Goal: Use online tool/utility: Utilize a website feature to perform a specific function

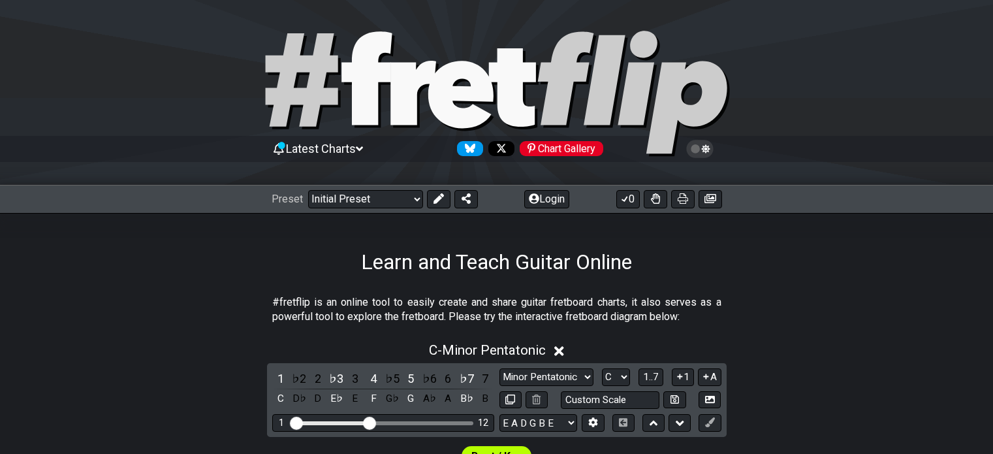
scroll to position [277, 0]
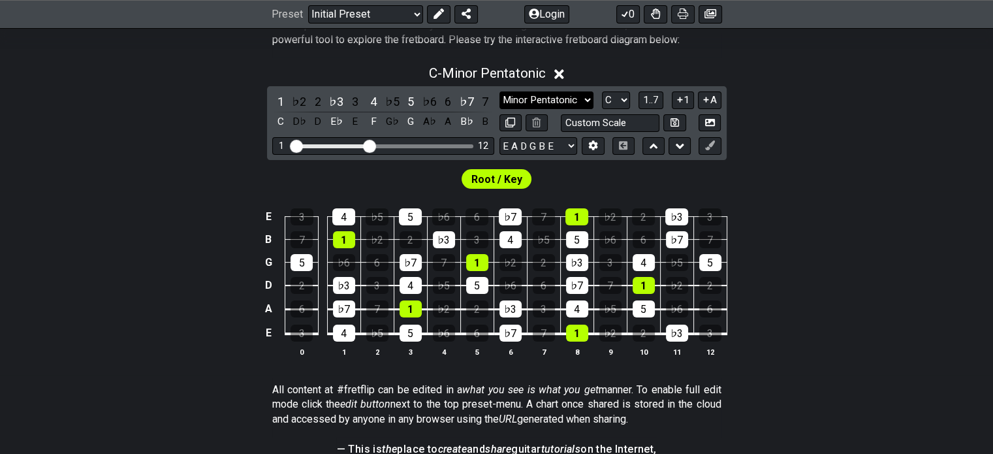
click at [585, 92] on select "Minor Pentatonic Click to edit Minor Pentatonic Major Pentatonic Minor Blues Ma…" at bounding box center [546, 100] width 94 height 18
select select "Dominant 7th"
click at [499, 91] on select "Minor Pentatonic Click to edit Minor Pentatonic Major Pentatonic Minor Blues Ma…" at bounding box center [546, 100] width 94 height 18
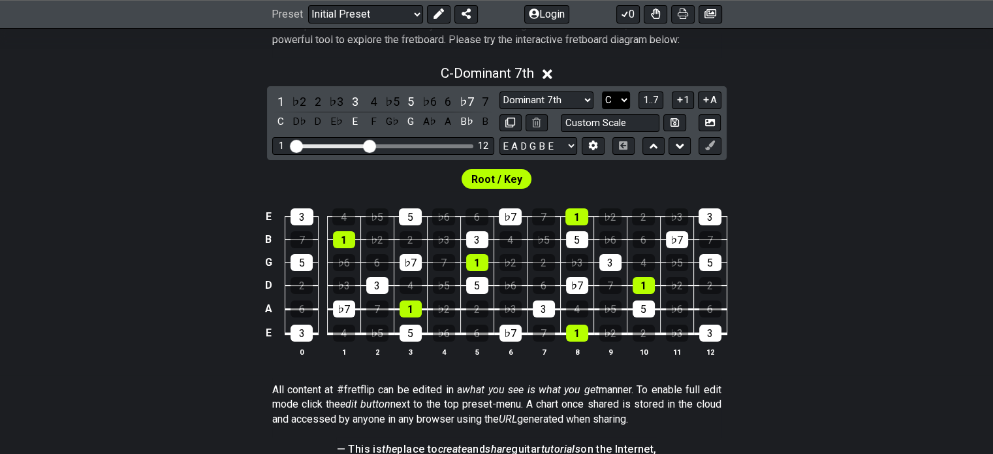
click at [603, 99] on select "A♭ A A♯ B♭ B C C♯ D♭ D D♯ E♭ E F F♯ G♭ G G♯" at bounding box center [616, 100] width 28 height 18
select select "A"
click at [602, 91] on select "A♭ A A♯ B♭ B C C♯ D♭ D D♯ E♭ E F F♯ G♭ G G♯" at bounding box center [616, 100] width 28 height 18
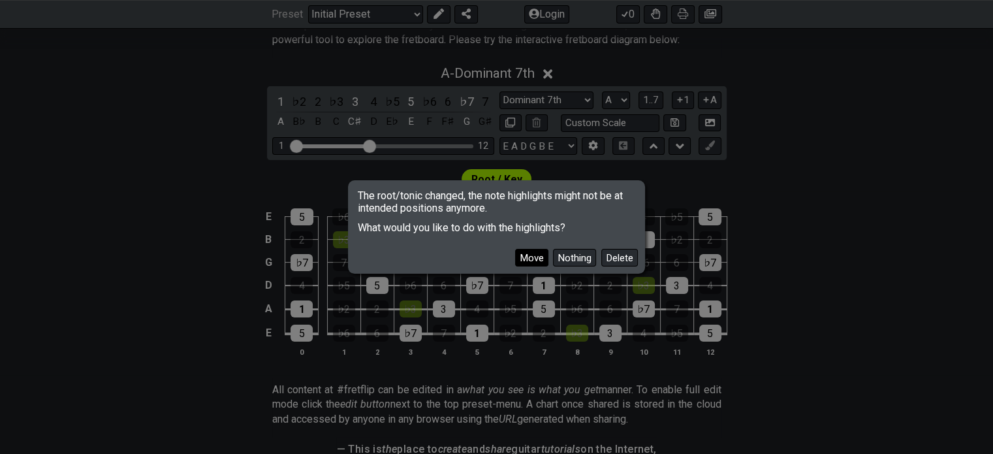
click at [532, 259] on button "Move" at bounding box center [531, 258] width 33 height 18
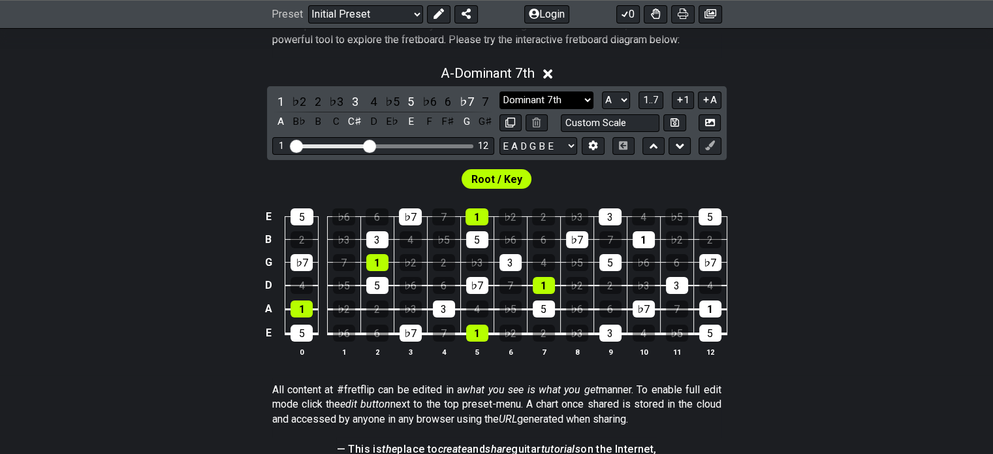
click at [579, 102] on select "Minor Pentatonic Click to edit Minor Pentatonic Major Pentatonic Minor Blues Ma…" at bounding box center [546, 100] width 94 height 18
click at [499, 91] on select "Minor Pentatonic Click to edit Minor Pentatonic Major Pentatonic Minor Blues Ma…" at bounding box center [546, 100] width 94 height 18
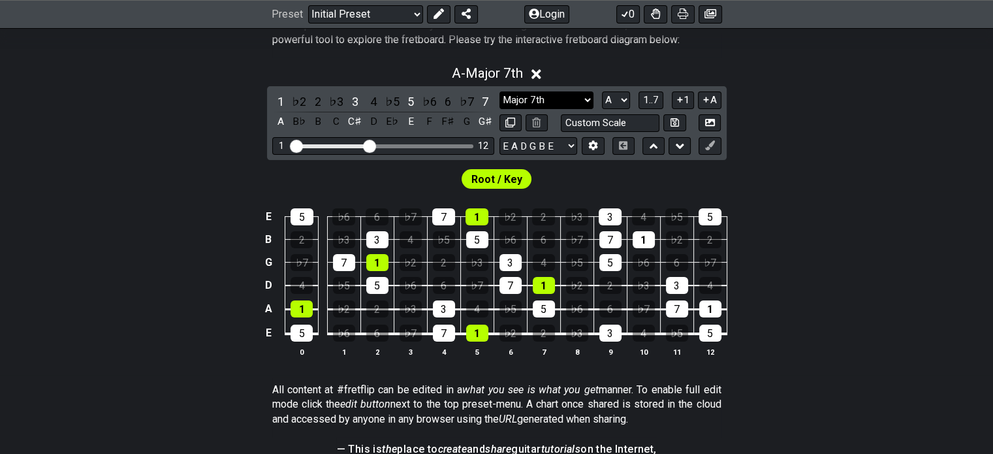
click at [564, 97] on select "Minor Pentatonic Click to edit Minor Pentatonic Major Pentatonic Minor Blues Ma…" at bounding box center [546, 100] width 94 height 18
select select "Minor 7th"
click at [499, 91] on select "Minor Pentatonic Click to edit Minor Pentatonic Major Pentatonic Minor Blues Ma…" at bounding box center [546, 100] width 94 height 18
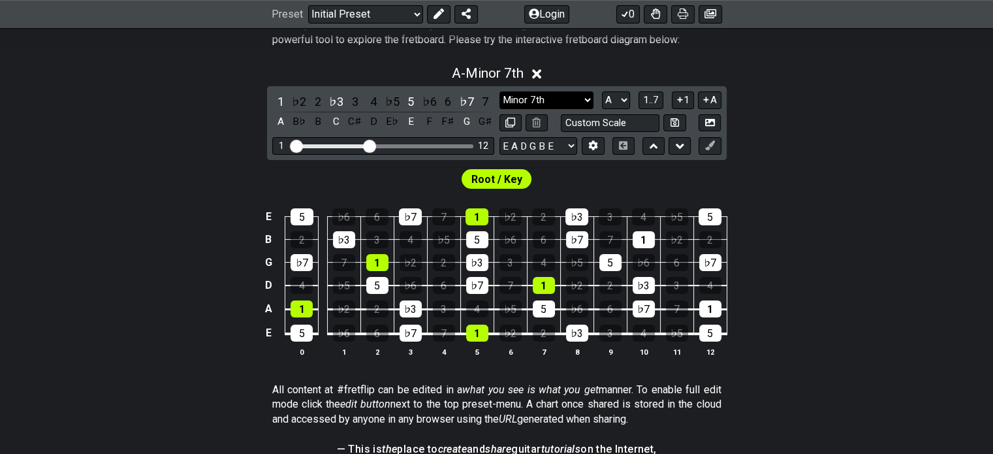
click at [544, 99] on select "Minor Pentatonic Click to edit Minor Pentatonic Major Pentatonic Minor Blues Ma…" at bounding box center [546, 100] width 94 height 18
click at [787, 249] on div "E 5 ♭6 6 ♭7 7 1 ♭2 2 ♭3 3 4 ♭5 5 B 2 ♭3 3 4 ♭5 5 ♭6 6 ♭7 7 1 ♭2 2 G ♭7 7 1 ♭2 2…" at bounding box center [496, 282] width 993 height 183
click at [574, 93] on select "Minor Pentatonic Click to edit Minor Pentatonic Major Pentatonic Minor Blues Ma…" at bounding box center [546, 100] width 94 height 18
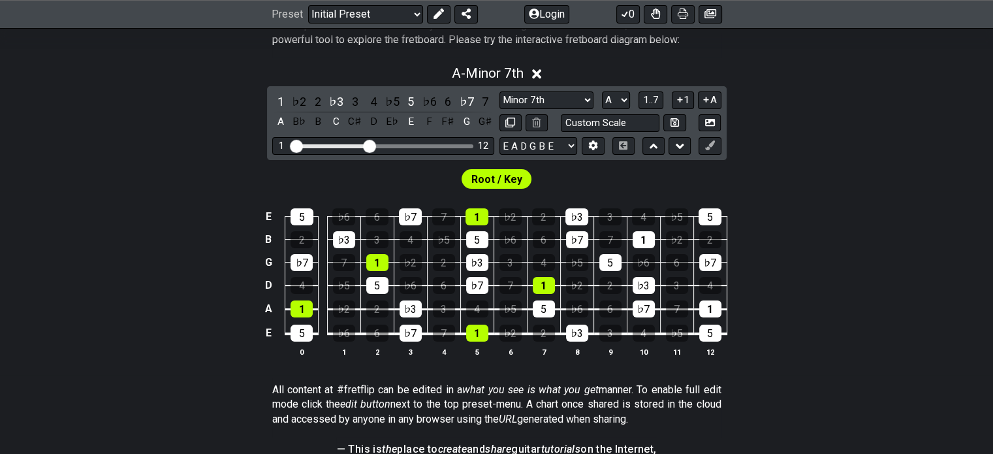
click at [768, 390] on section "All content at #fretflip can be edited in a what you see is what you get manner…" at bounding box center [496, 406] width 993 height 59
click at [629, 102] on select "A♭ A A♯ B♭ B C C♯ D♭ D D♯ E♭ E F F♯ G♭ G G♯" at bounding box center [616, 100] width 28 height 18
select select "G"
click at [602, 91] on select "A♭ A A♯ B♭ B C C♯ D♭ D D♯ E♭ E F F♯ G♭ G G♯" at bounding box center [616, 100] width 28 height 18
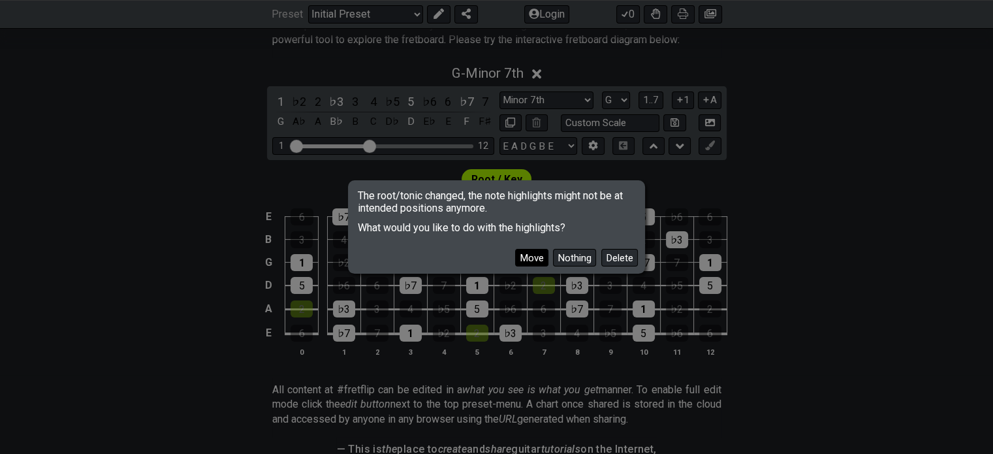
click at [538, 258] on button "Move" at bounding box center [531, 258] width 33 height 18
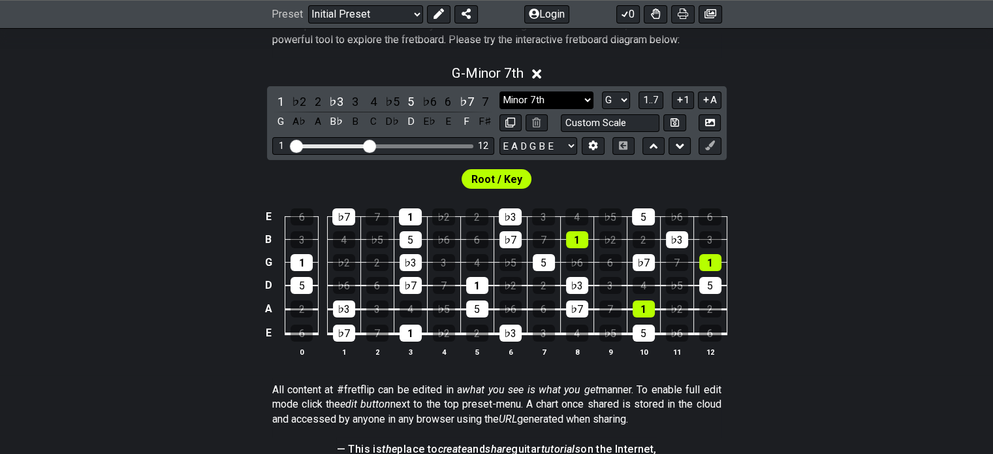
click at [573, 98] on select "Minor Pentatonic Click to edit Minor Pentatonic Major Pentatonic Minor Blues Ma…" at bounding box center [546, 100] width 94 height 18
click at [326, 404] on p "All content at #fretflip can be edited in a what you see is what you get manner…" at bounding box center [496, 405] width 449 height 44
click at [516, 105] on select "Minor Pentatonic Click to edit Minor Pentatonic Major Pentatonic Minor Blues Ma…" at bounding box center [546, 100] width 94 height 18
click at [499, 91] on select "Minor Pentatonic Click to edit Minor Pentatonic Major Pentatonic Minor Blues Ma…" at bounding box center [546, 100] width 94 height 18
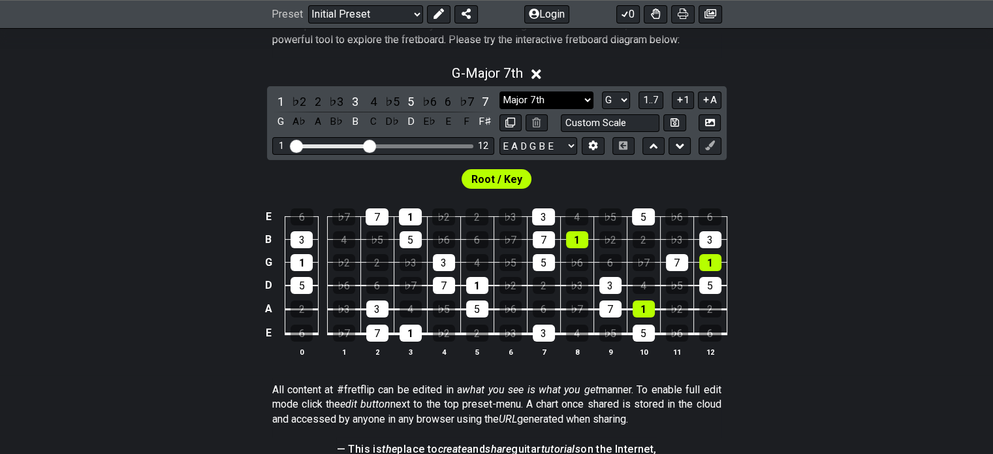
click at [548, 99] on select "Minor Pentatonic Click to edit Minor Pentatonic Major Pentatonic Minor Blues Ma…" at bounding box center [546, 100] width 94 height 18
click at [499, 91] on select "Minor Pentatonic Click to edit Minor Pentatonic Major Pentatonic Minor Blues Ma…" at bounding box center [546, 100] width 94 height 18
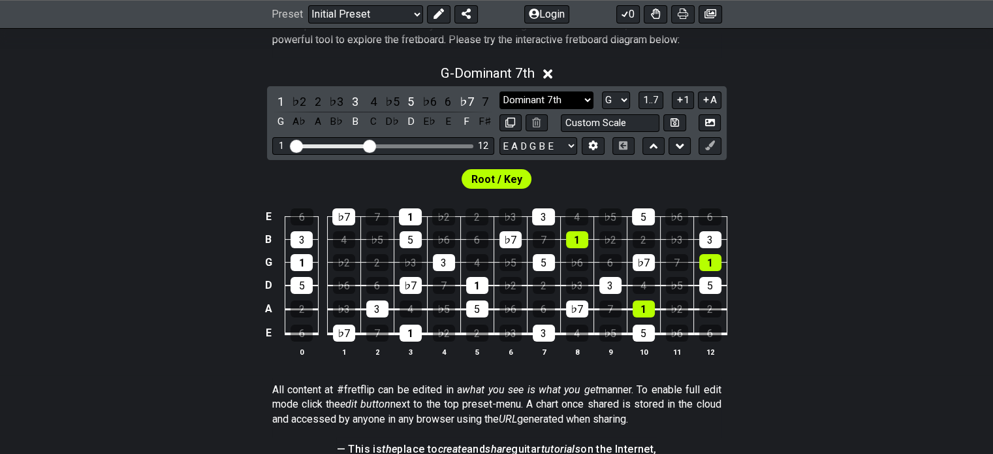
click at [580, 106] on select "Minor Pentatonic Click to edit Minor Pentatonic Major Pentatonic Minor Blues Ma…" at bounding box center [546, 100] width 94 height 18
click at [796, 170] on div "Root / Key" at bounding box center [496, 175] width 993 height 31
click at [561, 94] on select "Minor Pentatonic Click to edit Minor Pentatonic Major Pentatonic Minor Blues Ma…" at bounding box center [546, 100] width 94 height 18
click at [499, 91] on select "Minor Pentatonic Click to edit Minor Pentatonic Major Pentatonic Minor Blues Ma…" at bounding box center [546, 100] width 94 height 18
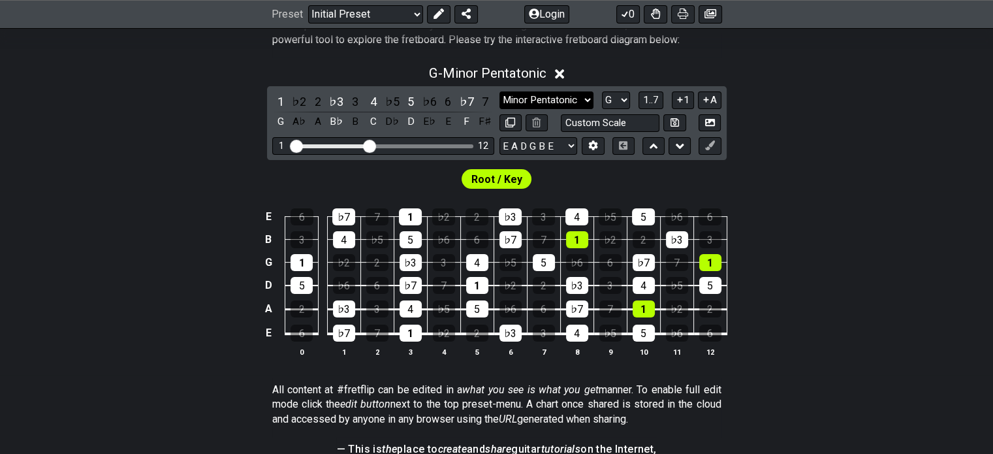
click at [578, 97] on select "Minor Pentatonic Click to edit Minor Pentatonic Major Pentatonic Minor Blues Ma…" at bounding box center [546, 100] width 94 height 18
select select "Major Pentatonic"
click at [499, 91] on select "Minor Pentatonic Click to edit Minor Pentatonic Major Pentatonic Minor Blues Ma…" at bounding box center [546, 100] width 94 height 18
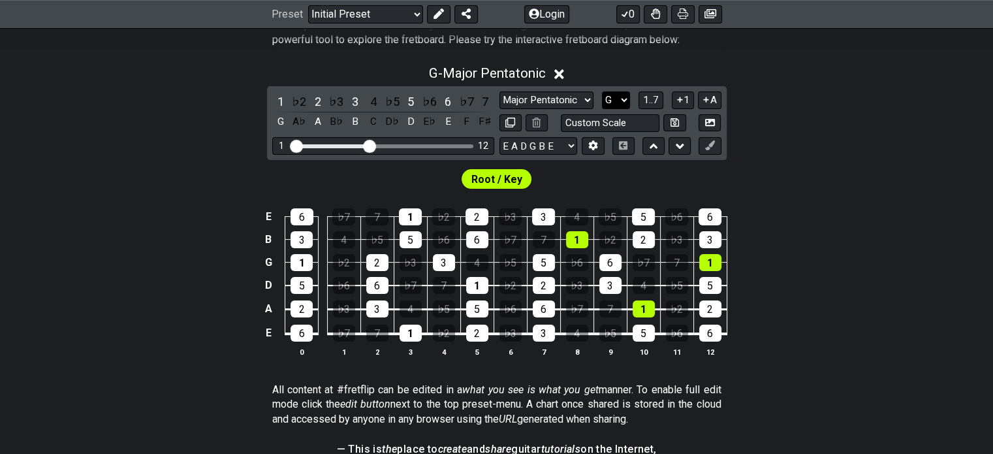
click at [612, 96] on select "A♭ A A♯ B♭ B C C♯ D♭ D D♯ E♭ E F F♯ G♭ G G♯" at bounding box center [616, 100] width 28 height 18
select select "D"
click at [602, 91] on select "A♭ A A♯ B♭ B C C♯ D♭ D D♯ E♭ E F F♯ G♭ G G♯" at bounding box center [616, 100] width 28 height 18
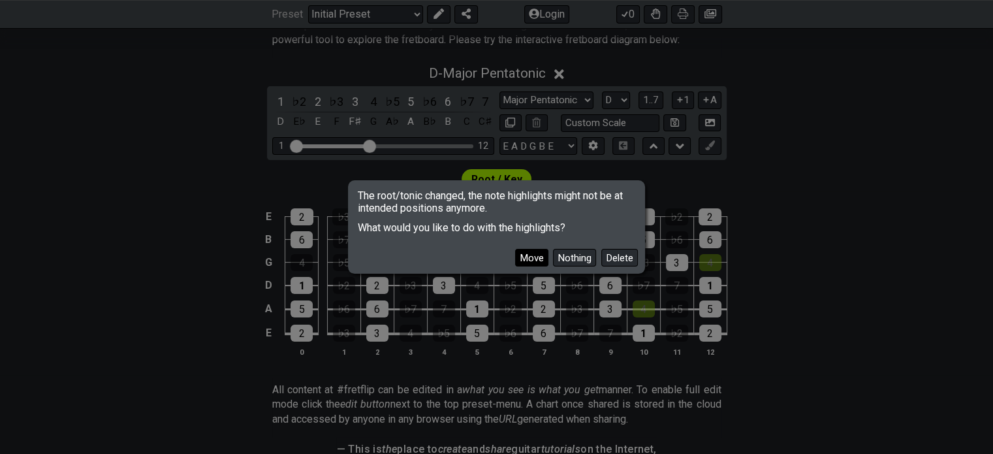
click at [531, 263] on button "Move" at bounding box center [531, 258] width 33 height 18
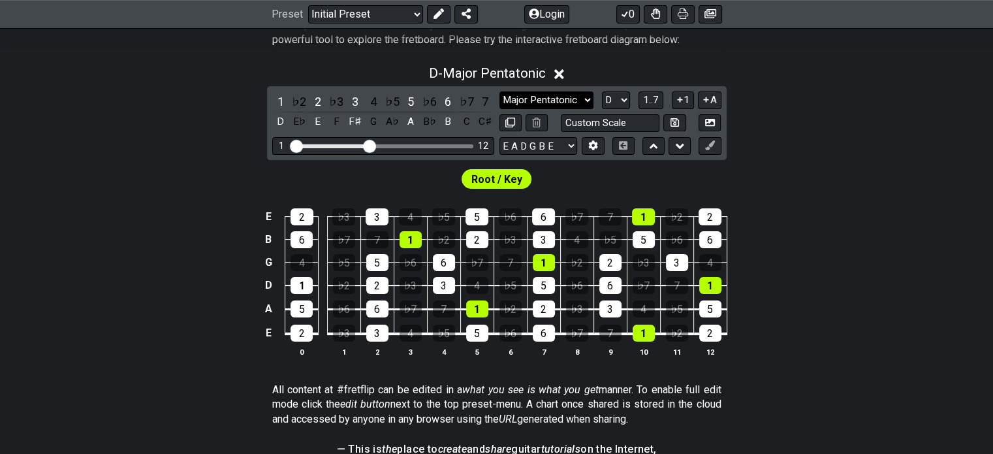
drag, startPoint x: 570, startPoint y: 95, endPoint x: 565, endPoint y: 102, distance: 9.1
click at [570, 95] on select "Minor Pentatonic Click to edit Minor Pentatonic Major Pentatonic Minor Blues Ma…" at bounding box center [546, 100] width 94 height 18
select select "Minor Pentatonic"
click at [499, 91] on select "Minor Pentatonic Click to edit Minor Pentatonic Major Pentatonic Minor Blues Ma…" at bounding box center [546, 100] width 94 height 18
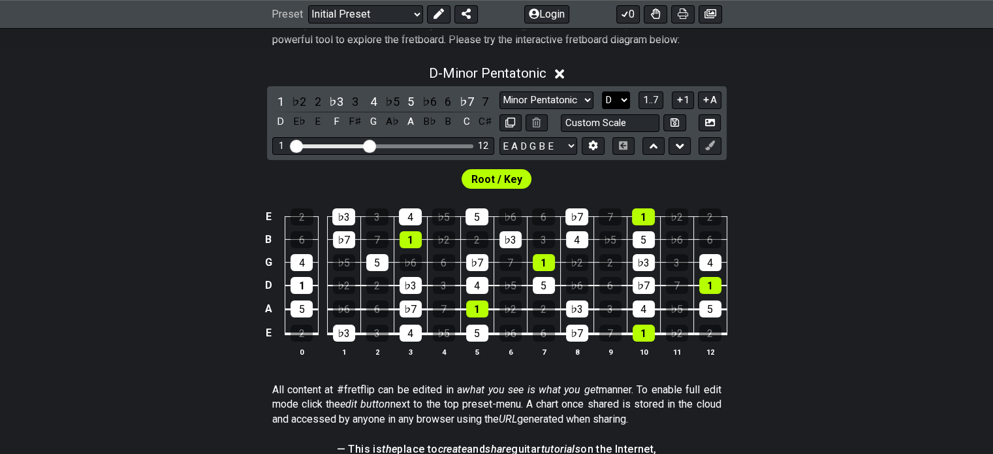
click at [621, 101] on select "A♭ A A♯ B♭ B C C♯ D♭ D D♯ E♭ E F F♯ G♭ G G♯" at bounding box center [616, 100] width 28 height 18
click at [618, 96] on select "A♭ A A♯ B♭ B C C♯ D♭ D D♯ E♭ E F F♯ G♭ G G♯" at bounding box center [616, 100] width 28 height 18
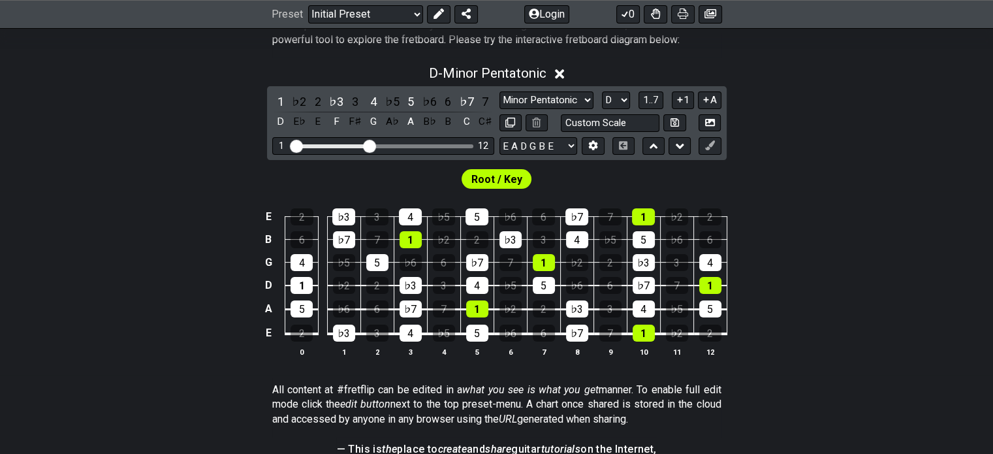
click at [794, 125] on div "D - Minor Pentatonic 1 ♭2 2 ♭3 3 4 ♭5 5 ♭6 6 ♭7 7 D E♭ E F F♯ G A♭ A B♭ B C C♯ …" at bounding box center [496, 215] width 993 height 317
click at [621, 103] on select "A♭ A A♯ B♭ B C C♯ D♭ D D♯ E♭ E F F♯ G♭ G G♯" at bounding box center [616, 100] width 28 height 18
click at [568, 100] on select "Minor Pentatonic Click to edit Minor Pentatonic Major Pentatonic Minor Blues Ma…" at bounding box center [546, 100] width 94 height 18
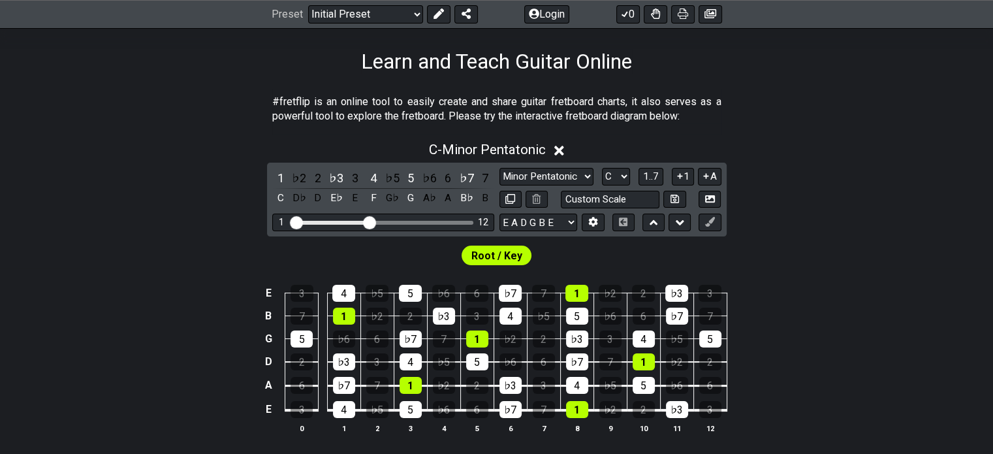
scroll to position [201, 0]
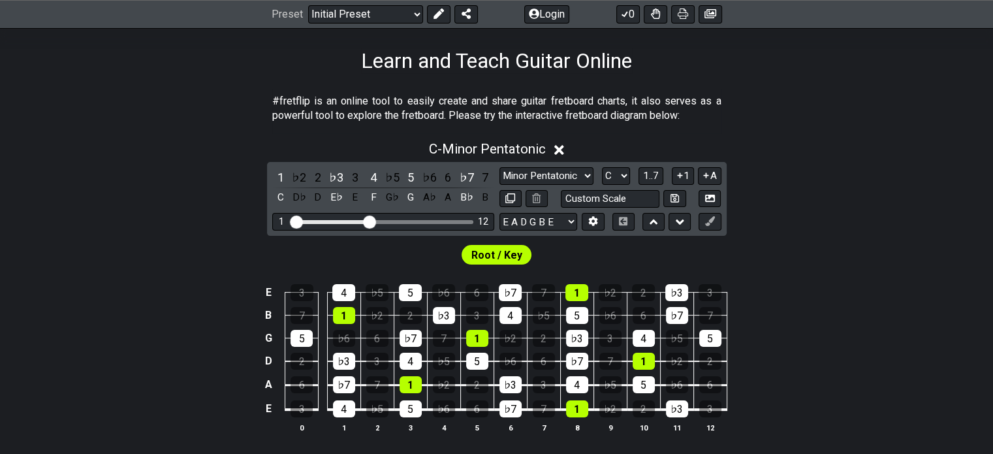
click at [601, 174] on div "Minor Pentatonic Click to edit Minor Pentatonic Major Pentatonic Minor Blues Ma…" at bounding box center [610, 176] width 222 height 18
click at [626, 170] on select "A♭ A A♯ B♭ B C C♯ D♭ D D♯ E♭ E F F♯ G♭ G G♯" at bounding box center [616, 176] width 28 height 18
select select "E"
click at [602, 167] on select "A♭ A A♯ B♭ B C C♯ D♭ D D♯ E♭ E F F♯ G♭ G G♯" at bounding box center [616, 176] width 28 height 18
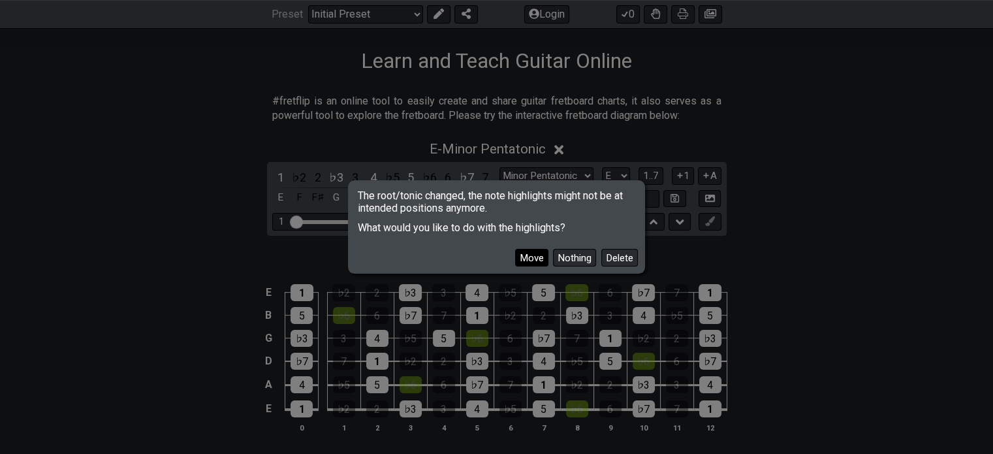
click at [525, 252] on button "Move" at bounding box center [531, 258] width 33 height 18
